Goal: Task Accomplishment & Management: Use online tool/utility

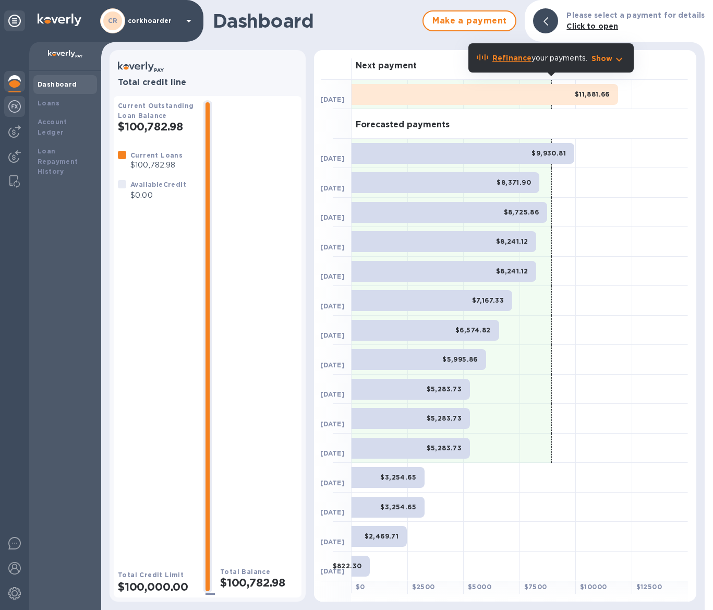
click at [23, 113] on div at bounding box center [14, 107] width 21 height 23
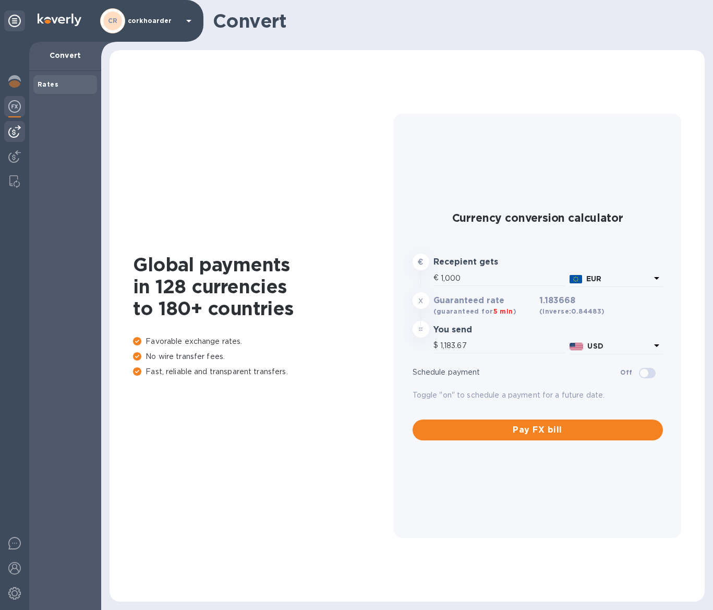
click at [19, 132] on img at bounding box center [14, 131] width 13 height 13
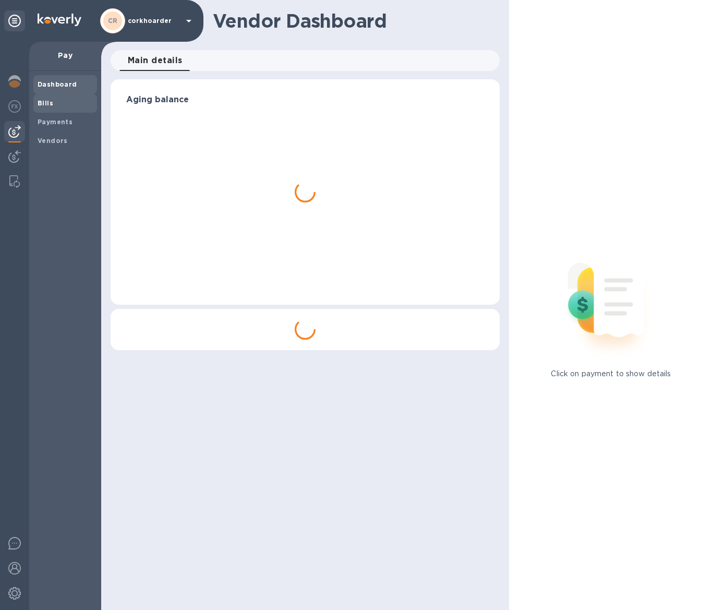
click at [61, 104] on span "Bills" at bounding box center [65, 103] width 55 height 10
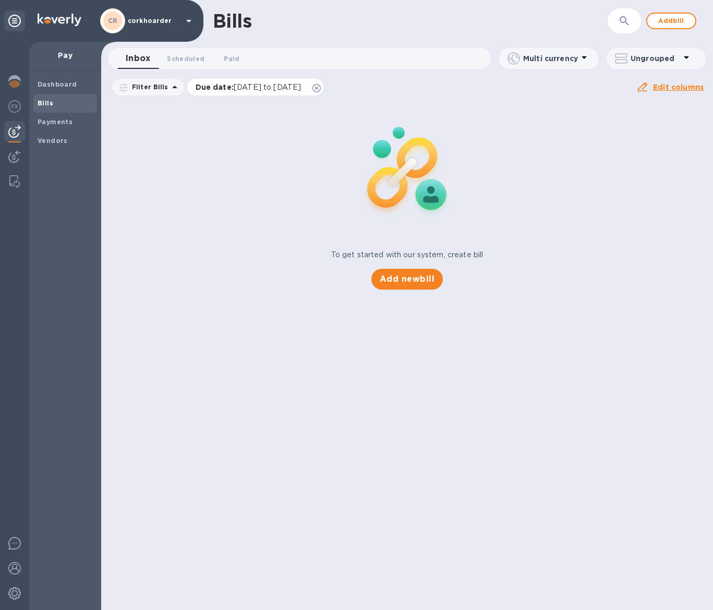
click at [321, 89] on icon at bounding box center [316, 88] width 8 height 8
